Goal: Obtain resource: Obtain resource

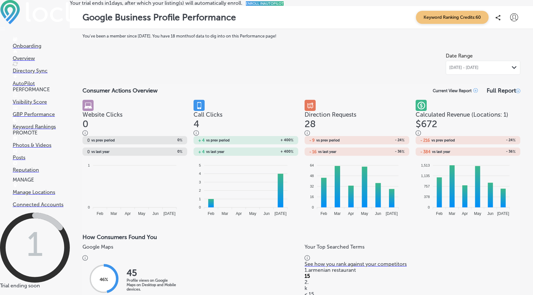
click at [31, 68] on p "Directory Sync" at bounding box center [41, 71] width 57 height 6
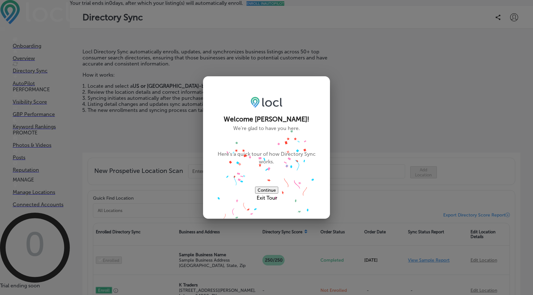
click at [276, 186] on button "Continue" at bounding box center [266, 189] width 23 height 7
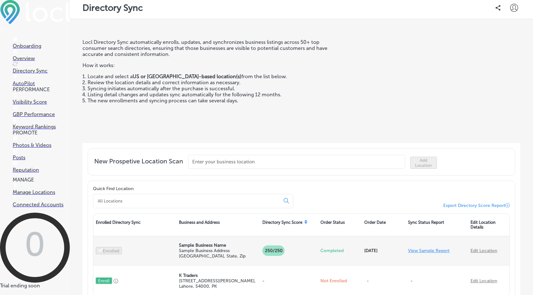
scroll to position [74, 0]
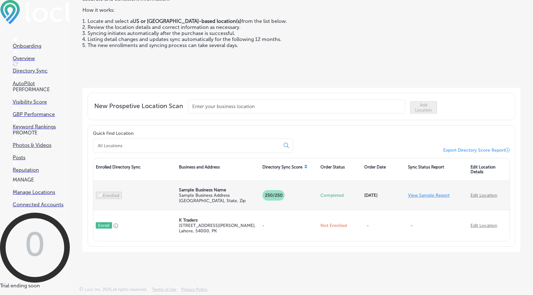
click at [489, 194] on link "Edit Location" at bounding box center [484, 194] width 27 height 5
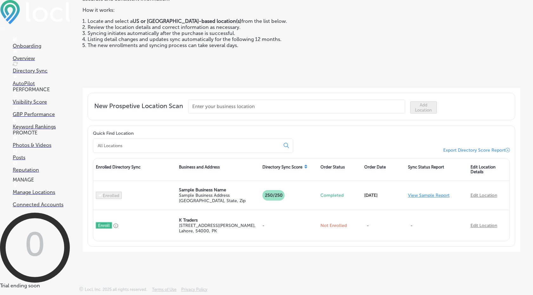
click at [474, 149] on span "Export Directory Score Report" at bounding box center [474, 149] width 62 height 5
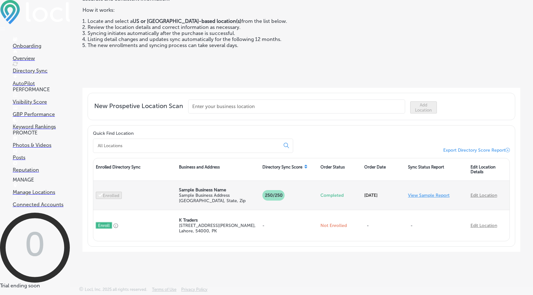
click at [422, 196] on link "View Sample Report" at bounding box center [429, 194] width 42 height 5
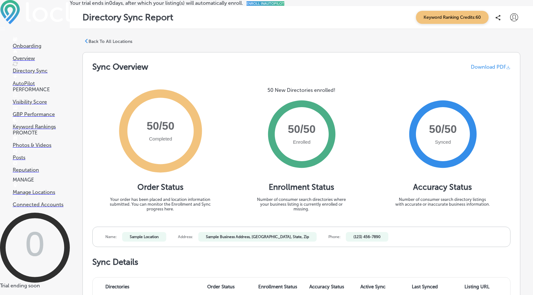
click at [483, 70] on span "Download PDF" at bounding box center [488, 67] width 35 height 6
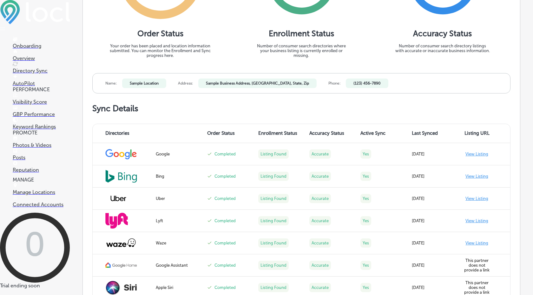
scroll to position [164, 0]
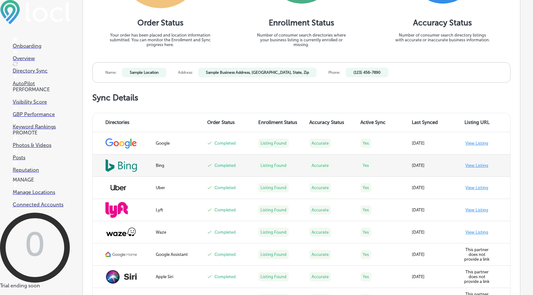
click at [477, 176] on td "View Listing" at bounding box center [484, 165] width 51 height 22
drag, startPoint x: 478, startPoint y: 175, endPoint x: 478, endPoint y: 170, distance: 5.7
click at [478, 174] on td "View Listing" at bounding box center [484, 165] width 51 height 22
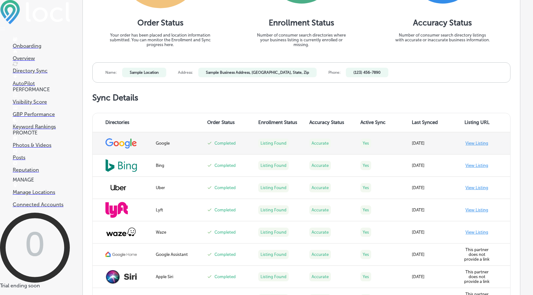
click at [479, 154] on td "View Listing" at bounding box center [484, 143] width 51 height 22
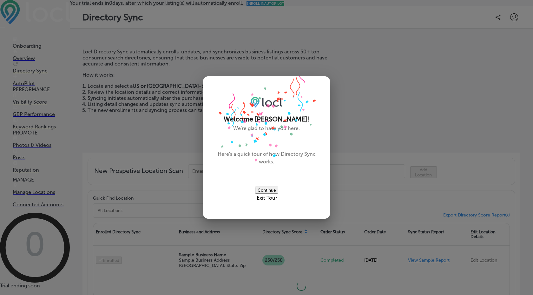
click at [276, 186] on button "Continue" at bounding box center [266, 189] width 23 height 7
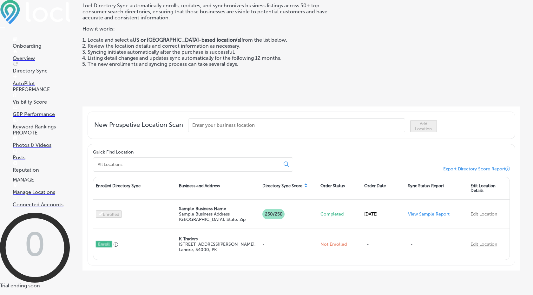
scroll to position [46, 0]
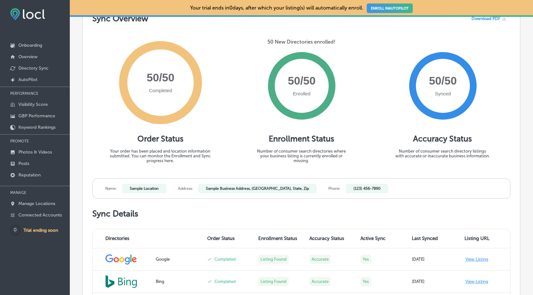
scroll to position [96, 0]
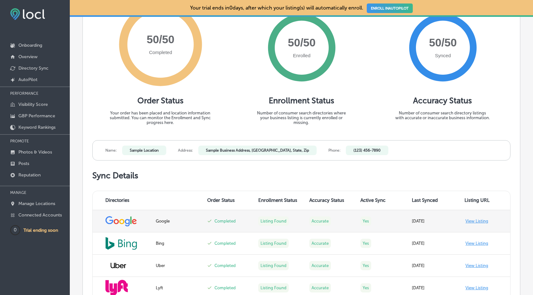
click at [480, 220] on td "View Listing" at bounding box center [484, 221] width 51 height 22
click at [476, 222] on td "View Listing" at bounding box center [484, 221] width 51 height 22
click at [475, 219] on td "View Listing" at bounding box center [484, 221] width 51 height 22
click at [476, 221] on td "View Listing" at bounding box center [484, 221] width 51 height 22
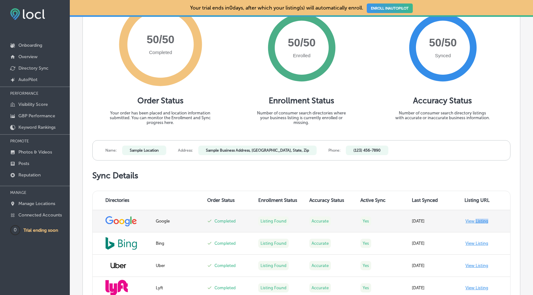
click at [476, 221] on td "View Listing" at bounding box center [484, 221] width 51 height 22
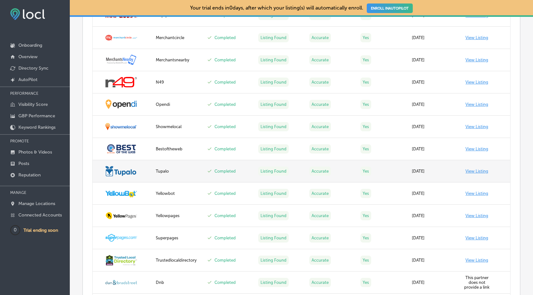
scroll to position [857, 0]
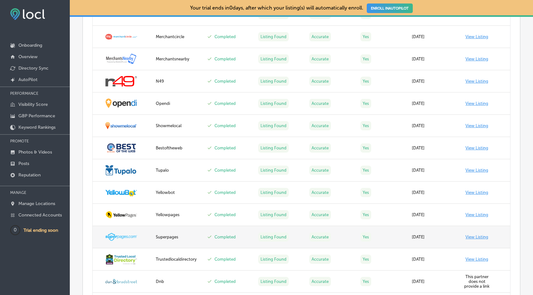
click at [483, 235] on td "View Listing" at bounding box center [484, 237] width 51 height 22
click at [482, 236] on td "View Listing" at bounding box center [484, 237] width 51 height 22
